Goal: Transaction & Acquisition: Purchase product/service

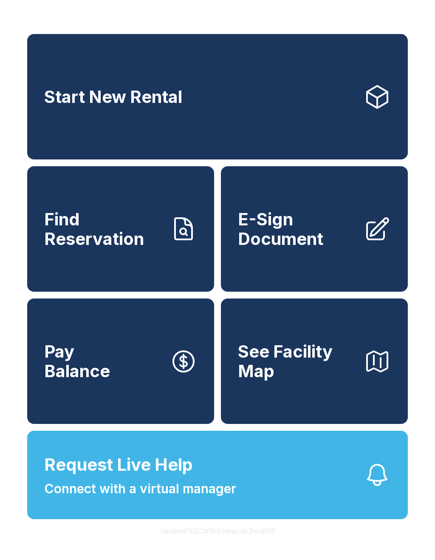
click at [161, 395] on link "Pay Balance" at bounding box center [120, 360] width 187 height 125
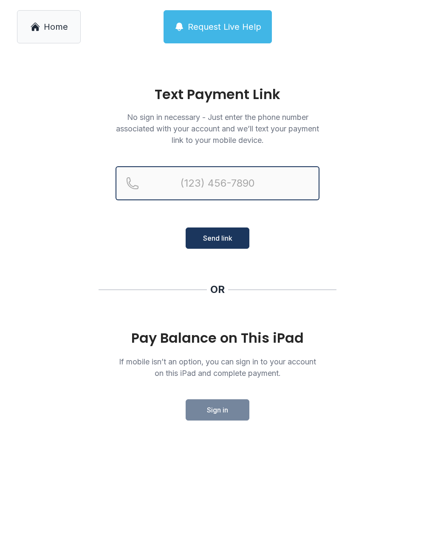
click at [244, 180] on input "Reservation phone number" at bounding box center [218, 183] width 204 height 34
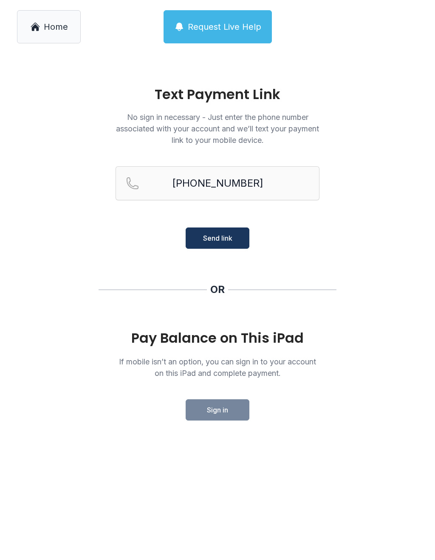
click at [224, 240] on span "Send link" at bounding box center [217, 238] width 29 height 10
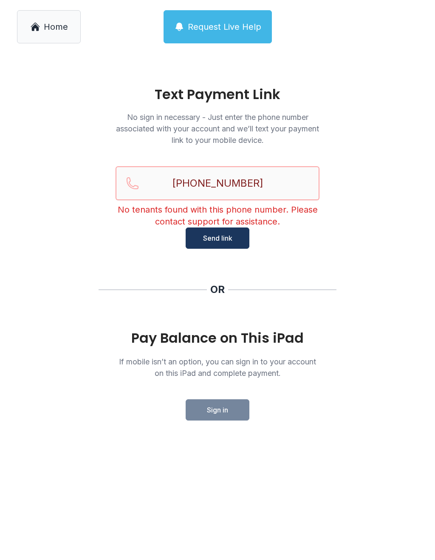
click at [285, 183] on input "[PHONE_NUMBER]" at bounding box center [218, 183] width 204 height 34
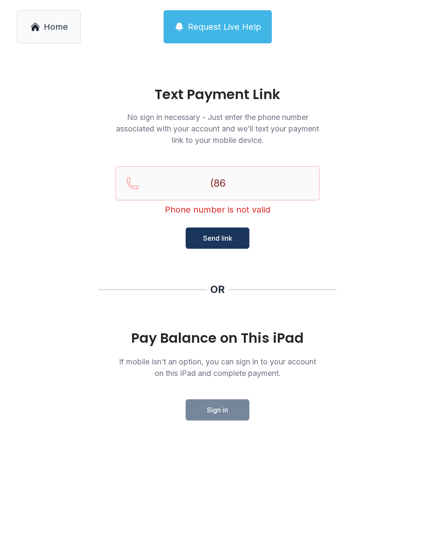
click at [376, 320] on main "Text Payment Link No sign in necessary - Just enter the phone number associated…" at bounding box center [217, 307] width 435 height 506
click at [261, 188] on input "(86" at bounding box center [218, 183] width 204 height 34
type input "("
click at [218, 238] on button "Send link" at bounding box center [218, 237] width 64 height 21
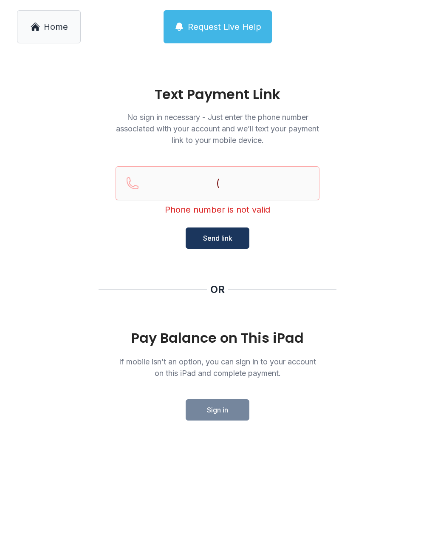
click at [378, 324] on main "Text Payment Link No sign in necessary - Just enter the phone number associated…" at bounding box center [217, 307] width 435 height 506
click at [225, 242] on span "Send link" at bounding box center [217, 238] width 29 height 10
type input "("
click at [235, 23] on span "Request Live Help" at bounding box center [225, 27] width 74 height 12
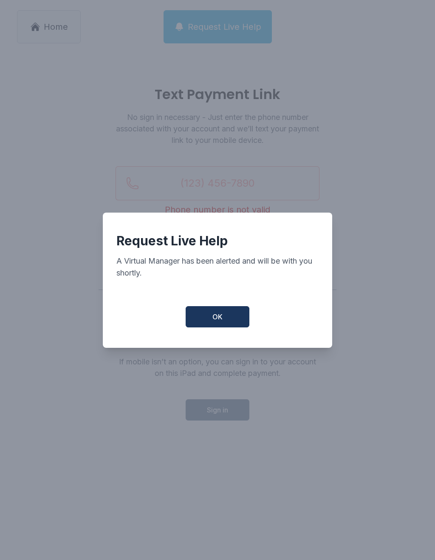
click at [228, 311] on button "OK" at bounding box center [218, 316] width 64 height 21
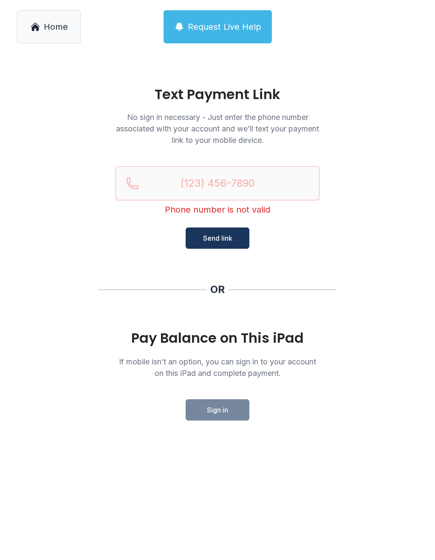
click at [64, 24] on span "Home" at bounding box center [56, 27] width 24 height 12
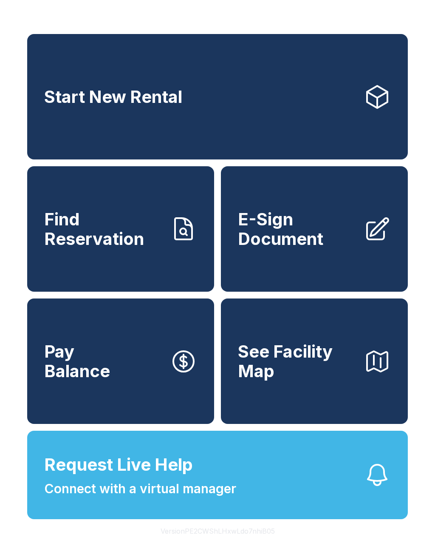
click at [145, 385] on link "Pay Balance" at bounding box center [120, 360] width 187 height 125
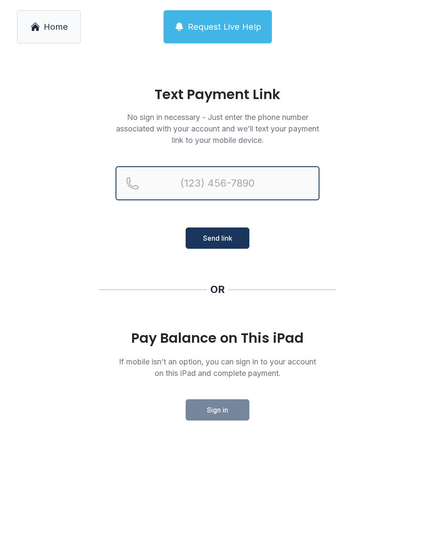
click at [276, 183] on input "Reservation phone number" at bounding box center [218, 183] width 204 height 34
type input "[PHONE_NUMBER]"
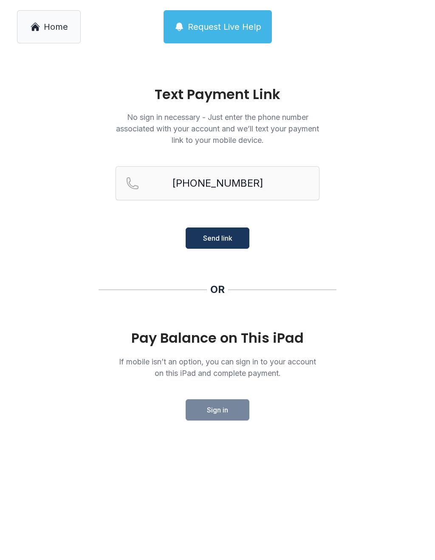
click at [229, 241] on span "Send link" at bounding box center [217, 238] width 29 height 10
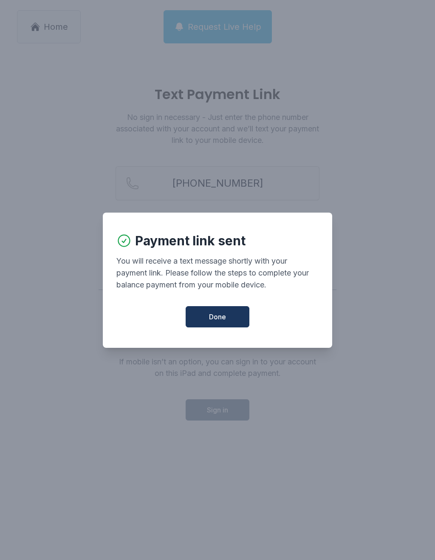
click at [206, 317] on button "Done" at bounding box center [218, 316] width 64 height 21
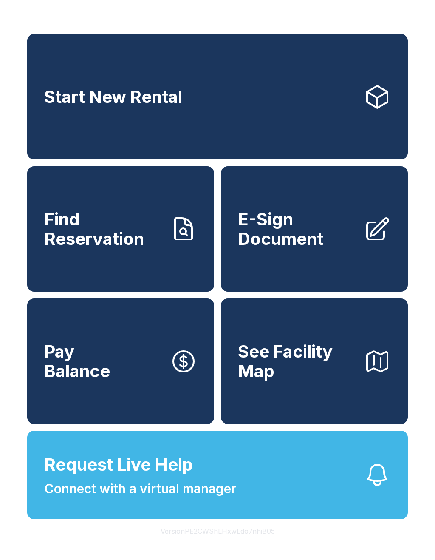
click at [206, 317] on link "Pay Balance" at bounding box center [120, 360] width 187 height 125
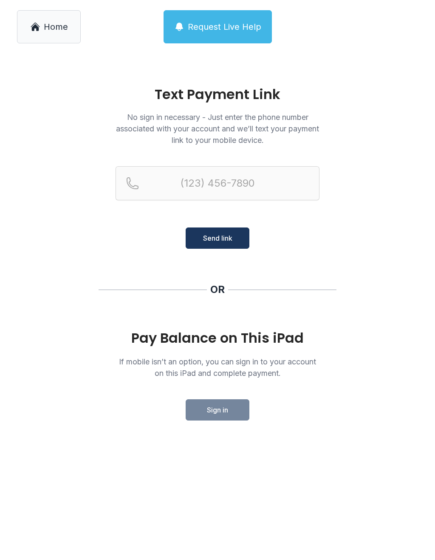
click at [38, 14] on link "Home" at bounding box center [49, 26] width 64 height 33
